Goal: Check status

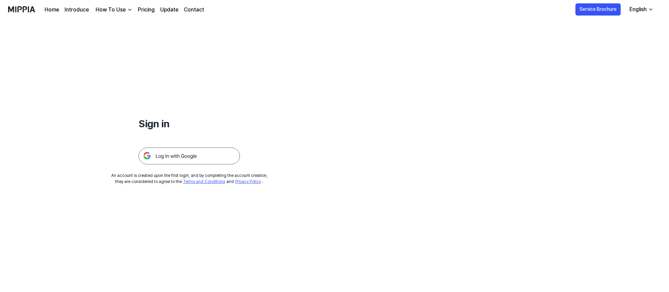
click at [182, 157] on img at bounding box center [189, 156] width 101 height 17
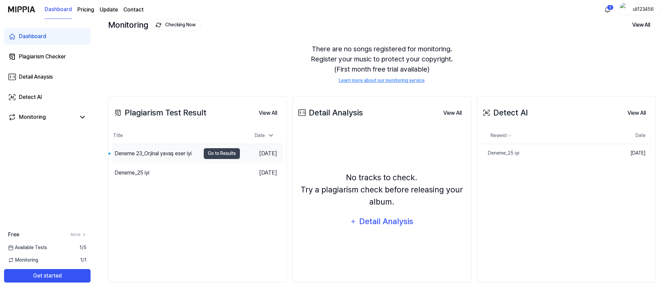
scroll to position [46, 0]
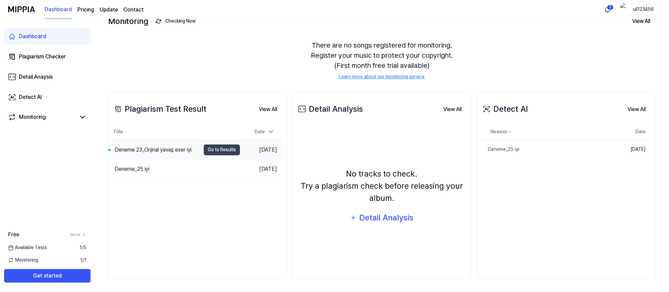
click at [186, 151] on div "Deneme 23_Orjinal yavaş eser iyi" at bounding box center [153, 150] width 77 height 8
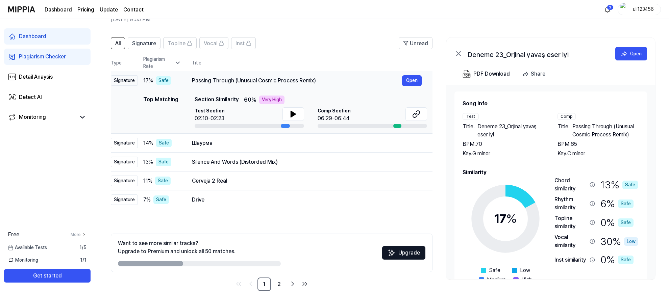
scroll to position [32, 0]
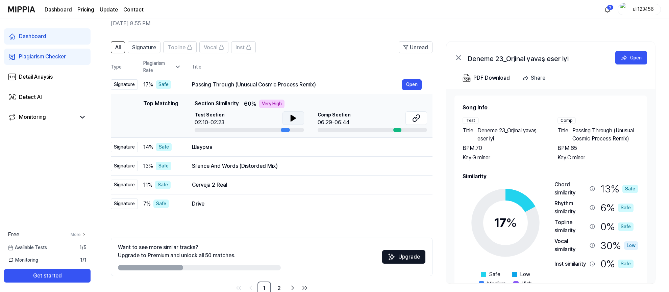
click at [292, 118] on icon at bounding box center [293, 118] width 5 height 6
click at [292, 118] on icon at bounding box center [291, 118] width 1 height 5
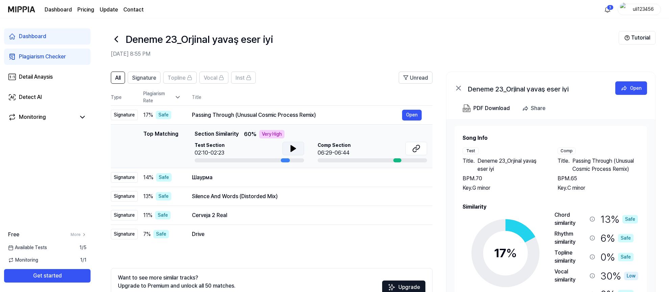
scroll to position [0, 0]
